Goal: Complete application form

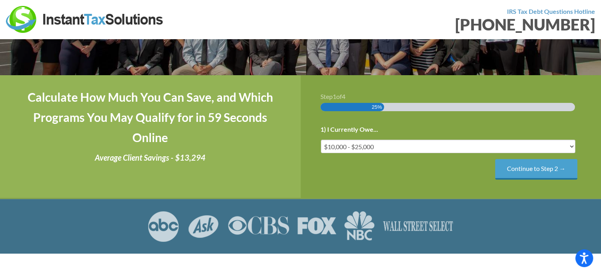
scroll to position [122, 0]
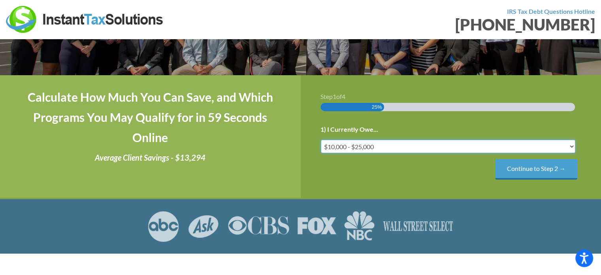
click at [386, 145] on select "Less than $10,000 $10,000 - $25,000 $25,000 - $50,000 $50,000 - $75,000 $75,000+" at bounding box center [448, 145] width 255 height 13
select select "under-10"
click at [321, 140] on select "Less than $10,000 $10,000 - $25,000 $25,000 - $50,000 $50,000 - $75,000 $75,000+" at bounding box center [448, 145] width 255 height 13
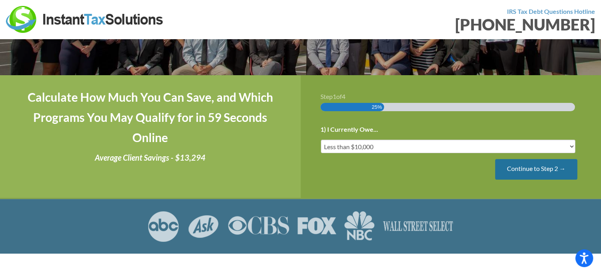
click at [544, 169] on input "Continue to Step 2 →" at bounding box center [536, 169] width 82 height 20
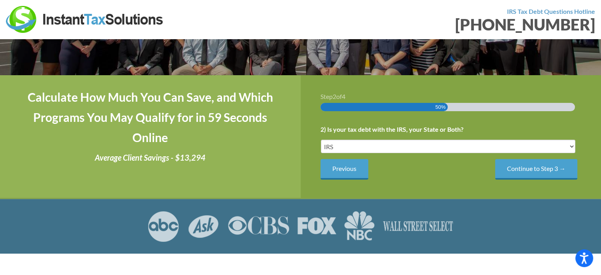
scroll to position [0, 0]
click at [536, 171] on input "Continue to Step 3 →" at bounding box center [536, 169] width 82 height 20
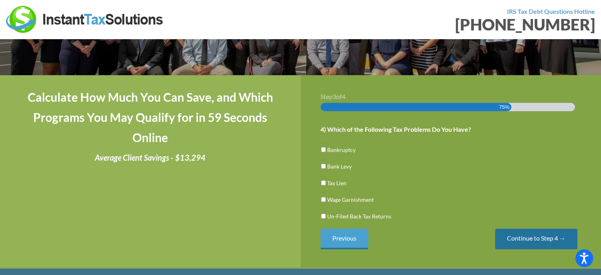
click at [525, 238] on input "Continue to Step 4 →" at bounding box center [536, 238] width 82 height 20
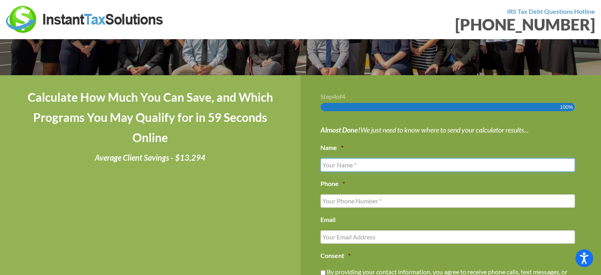
click at [377, 168] on input "Name *" at bounding box center [447, 164] width 255 height 13
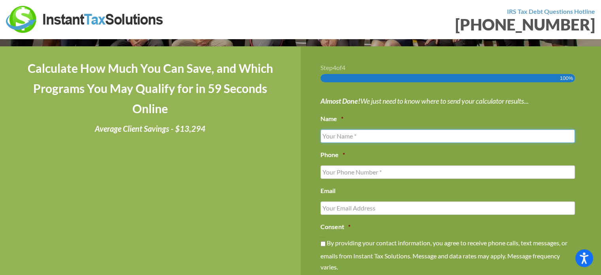
scroll to position [149, 0]
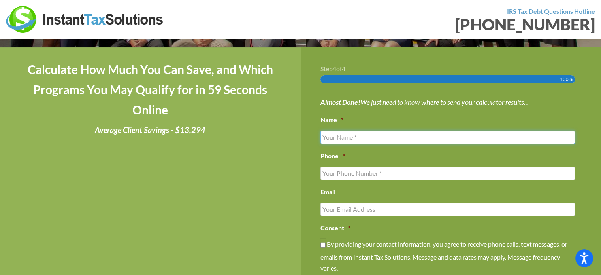
click at [358, 139] on input "Name *" at bounding box center [447, 136] width 255 height 13
type input "[PERSON_NAME]"
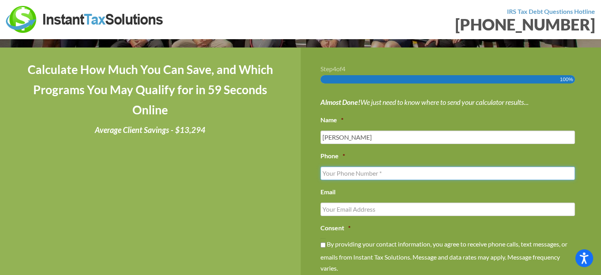
type input "2065956348"
type input "[EMAIL_ADDRESS][DOMAIN_NAME]"
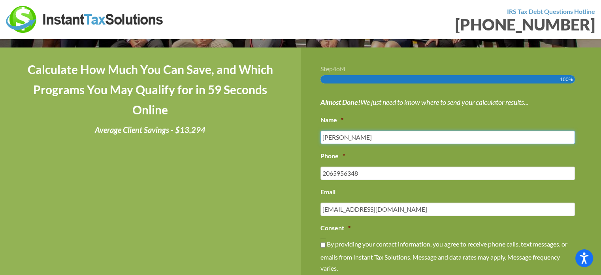
type input "[PHONE_NUMBER]"
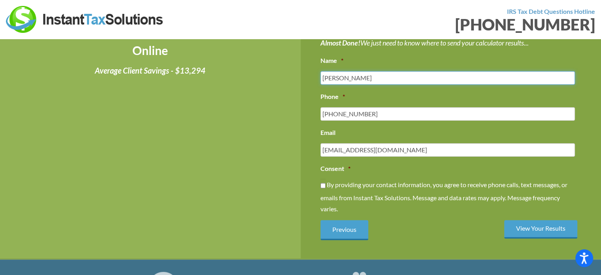
scroll to position [210, 0]
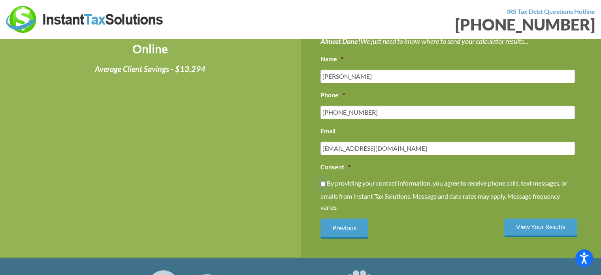
click at [323, 188] on input "By providing your contact information, you agree to receive phone calls, text m…" at bounding box center [322, 183] width 5 height 13
checkbox input "true"
click at [529, 230] on input "View Your Results" at bounding box center [540, 227] width 73 height 19
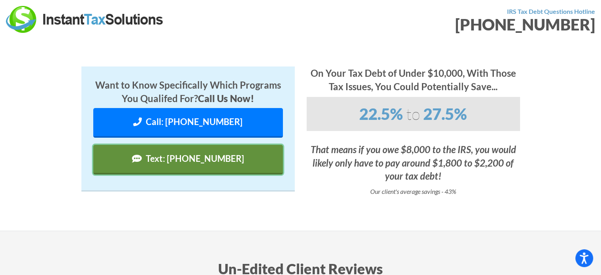
click at [210, 165] on link "Text: [PHONE_NUMBER]" at bounding box center [188, 160] width 190 height 30
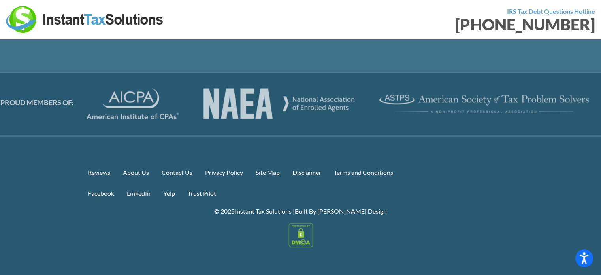
scroll to position [766, 0]
click at [497, 239] on div at bounding box center [300, 234] width 439 height 24
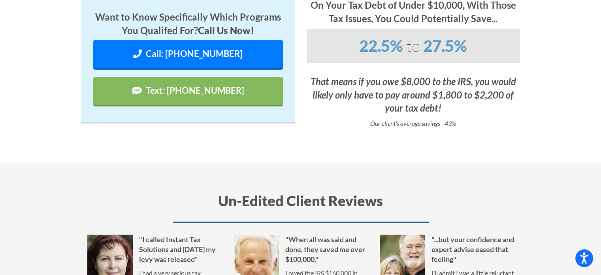
scroll to position [109, 0]
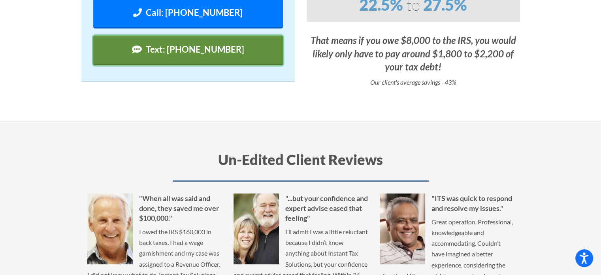
click at [210, 55] on link "Text: [PHONE_NUMBER]" at bounding box center [188, 51] width 190 height 30
